Goal: Find specific page/section: Find specific page/section

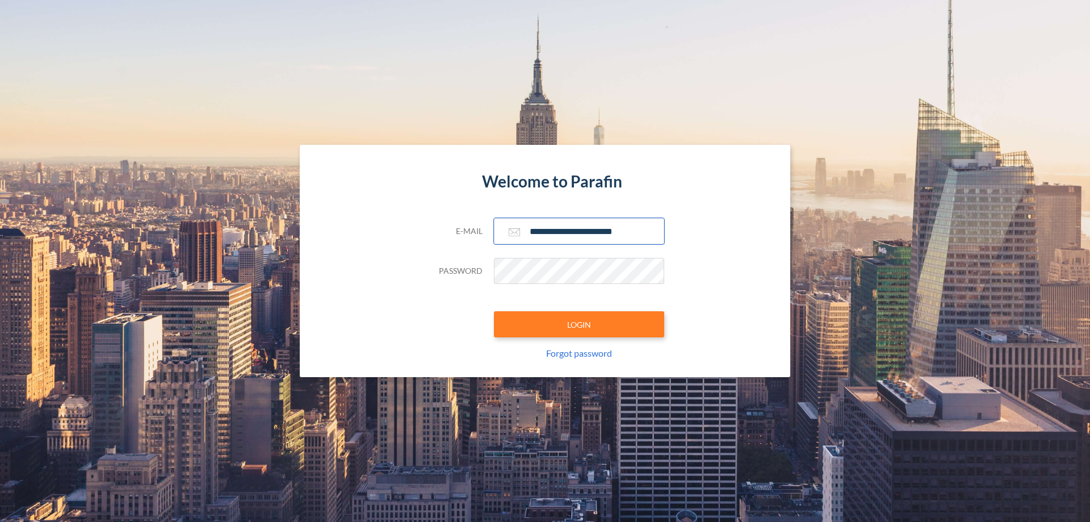
type input "**********"
click at [579, 324] on button "LOGIN" at bounding box center [579, 324] width 170 height 26
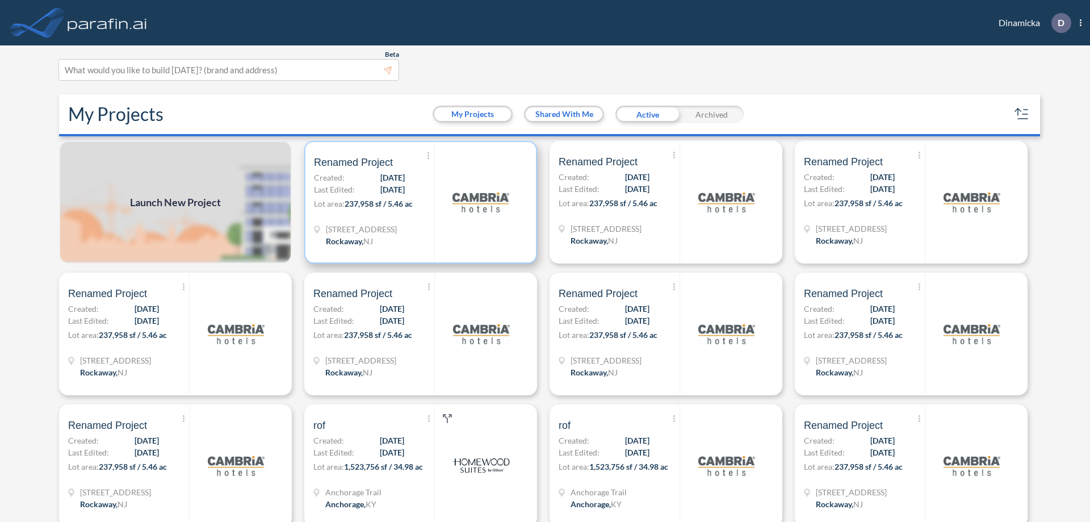
scroll to position [3, 0]
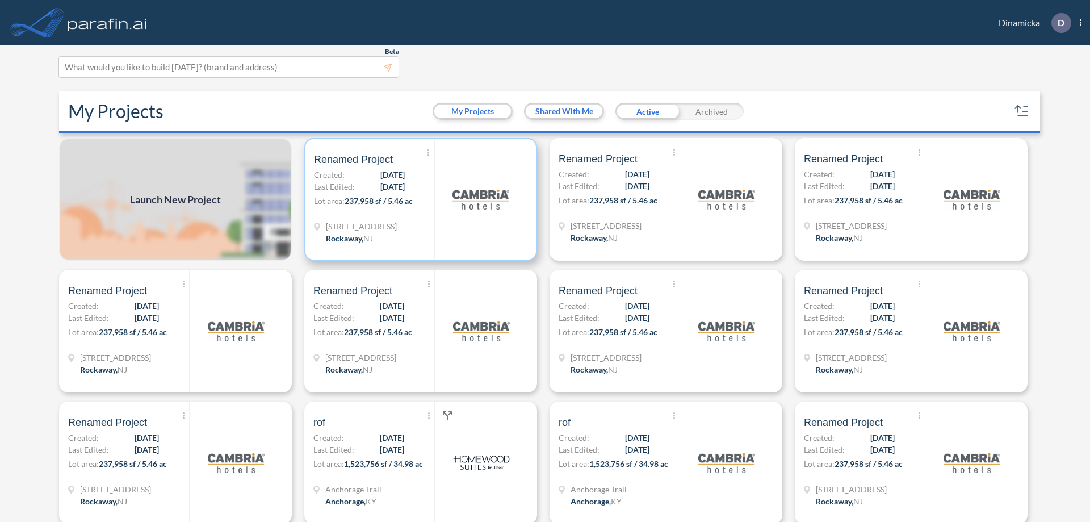
click at [418, 199] on p "Lot area: 237,958 sf / 5.46 ac" at bounding box center [374, 203] width 120 height 16
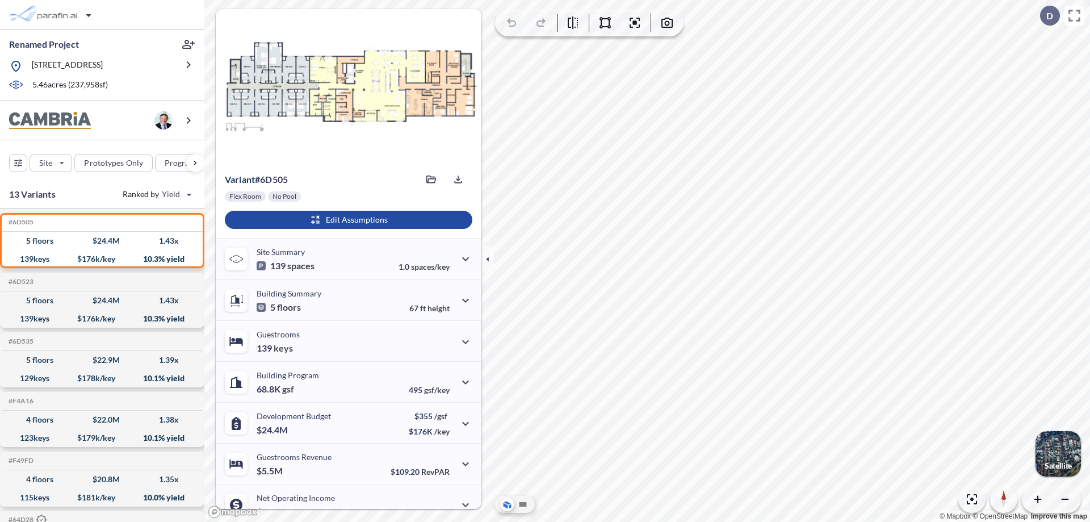
scroll to position [57, 0]
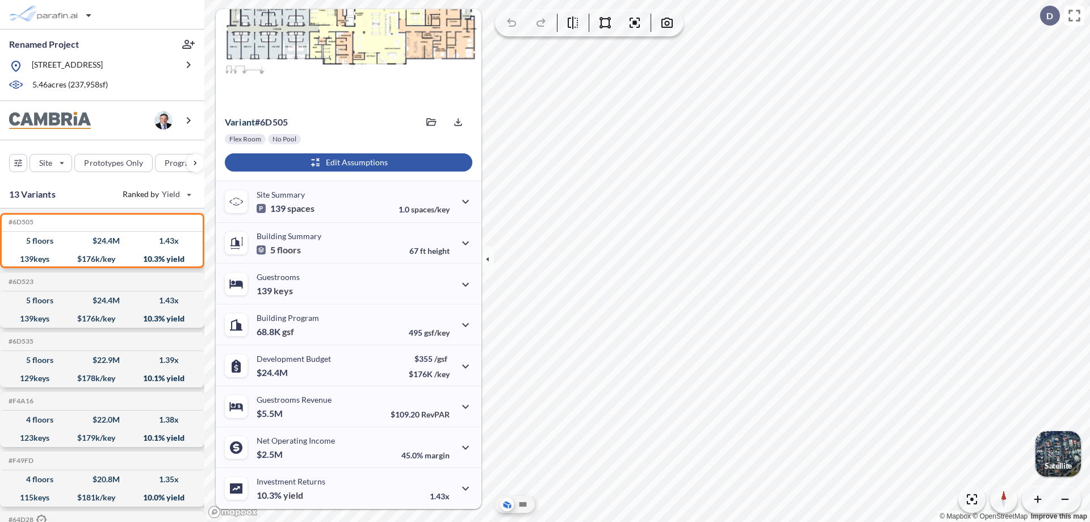
click at [347, 162] on div "button" at bounding box center [348, 162] width 247 height 18
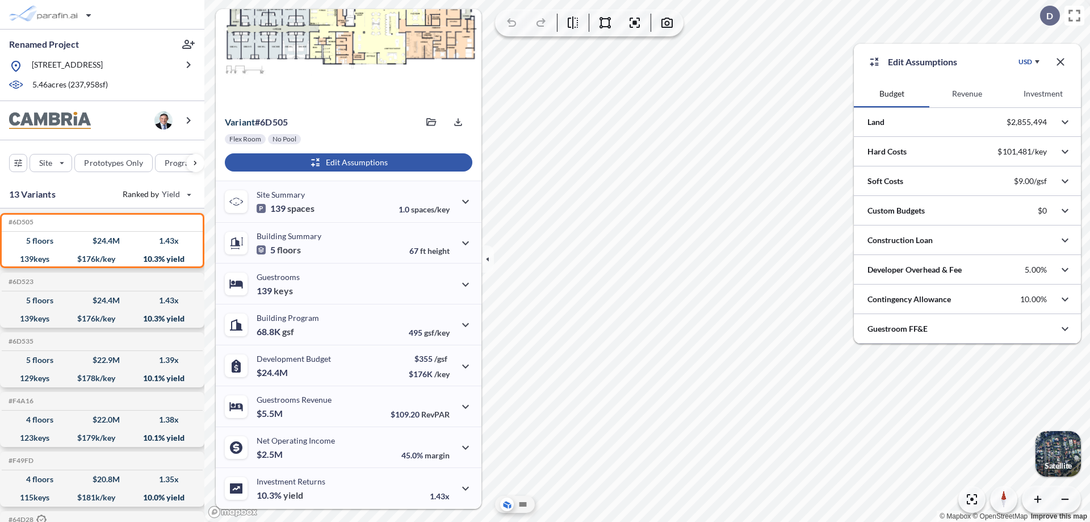
click at [1043, 94] on button "Investment" at bounding box center [1042, 93] width 75 height 27
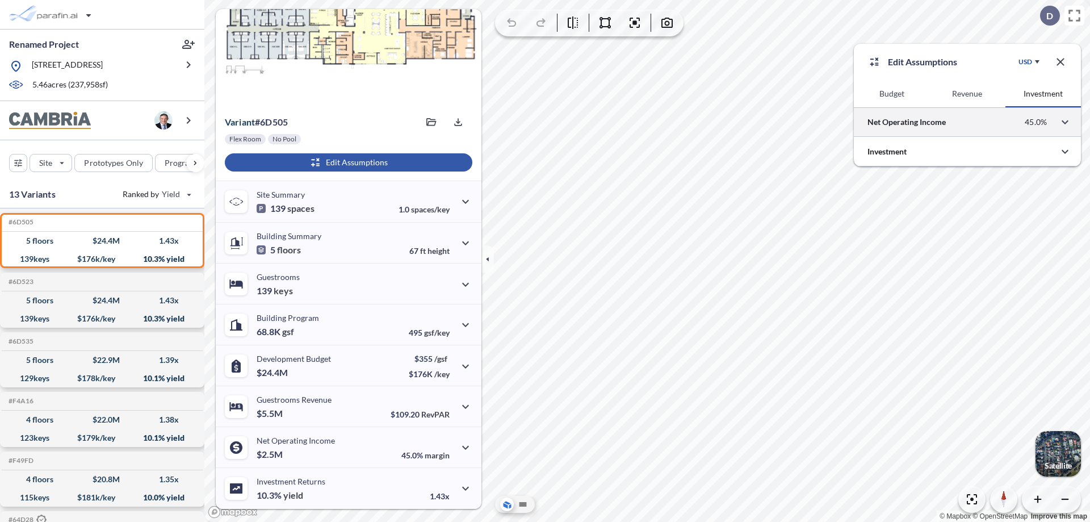
click at [967, 122] on div at bounding box center [967, 121] width 227 height 29
